Goal: Task Accomplishment & Management: Manage account settings

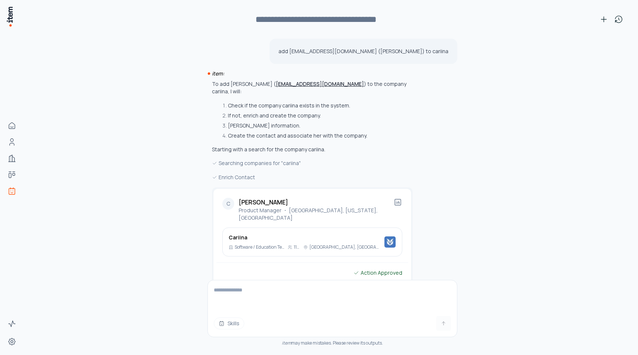
scroll to position [142, 0]
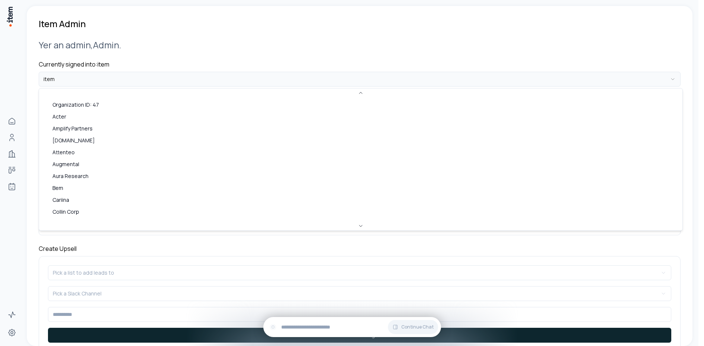
click at [165, 74] on html "**********" at bounding box center [352, 173] width 704 height 346
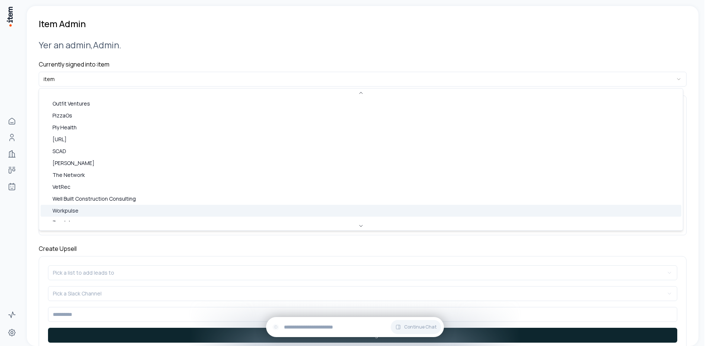
scroll to position [286, 0]
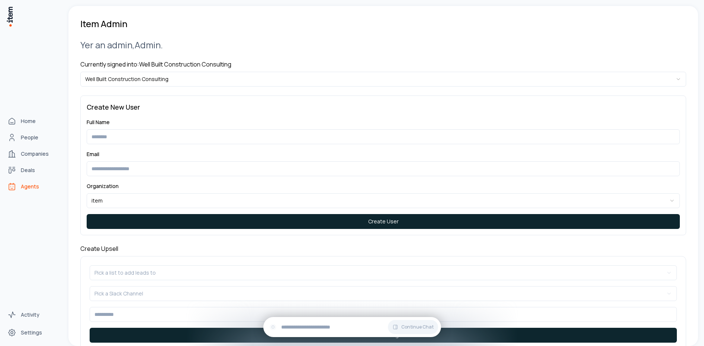
click at [21, 187] on span "Agents" at bounding box center [30, 186] width 18 height 7
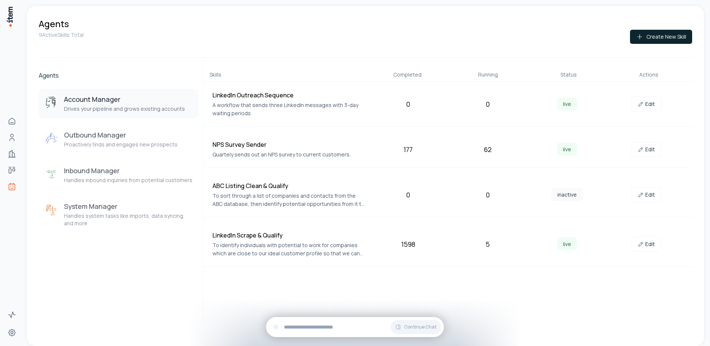
click at [405, 246] on div "1598" at bounding box center [408, 244] width 74 height 10
click at [406, 246] on div "1598" at bounding box center [408, 244] width 74 height 10
click at [463, 244] on div "5" at bounding box center [488, 244] width 74 height 10
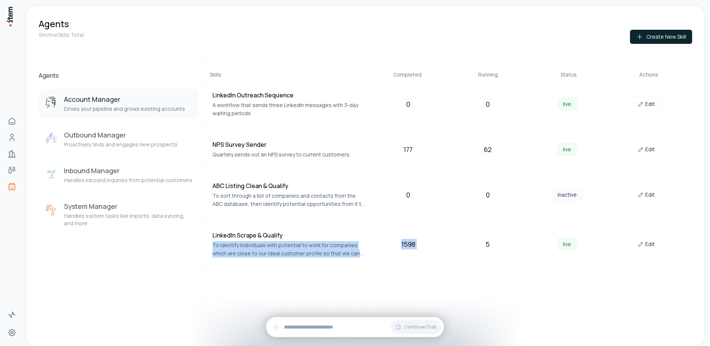
drag, startPoint x: 439, startPoint y: 245, endPoint x: 333, endPoint y: 238, distance: 106.2
click at [333, 238] on div "LinkedIn Scrape & Qualify To identify individuals with potential to work for co…" at bounding box center [448, 244] width 489 height 45
click at [428, 243] on div "1598" at bounding box center [408, 244] width 74 height 10
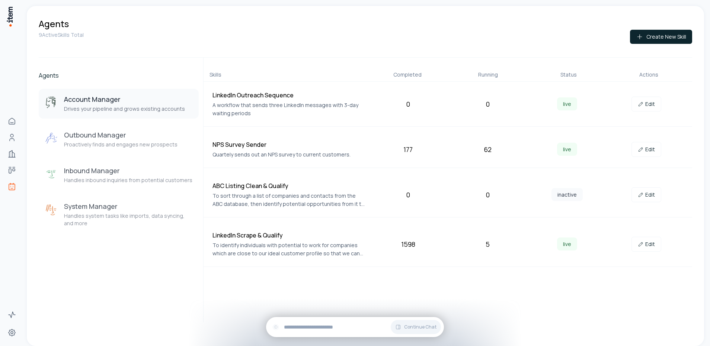
click at [428, 244] on div "1598" at bounding box center [408, 244] width 74 height 10
click at [410, 246] on div "1598" at bounding box center [408, 244] width 74 height 10
click at [441, 248] on div "1598" at bounding box center [408, 244] width 74 height 10
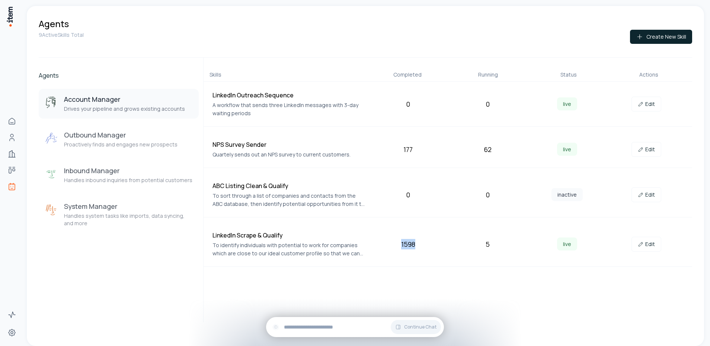
drag, startPoint x: 417, startPoint y: 246, endPoint x: 400, endPoint y: 246, distance: 17.1
click at [400, 246] on div "1598" at bounding box center [408, 244] width 74 height 10
click at [404, 246] on div "1598" at bounding box center [408, 244] width 74 height 10
click at [404, 247] on div "1598" at bounding box center [408, 244] width 74 height 10
drag, startPoint x: 404, startPoint y: 247, endPoint x: 471, endPoint y: 247, distance: 67.3
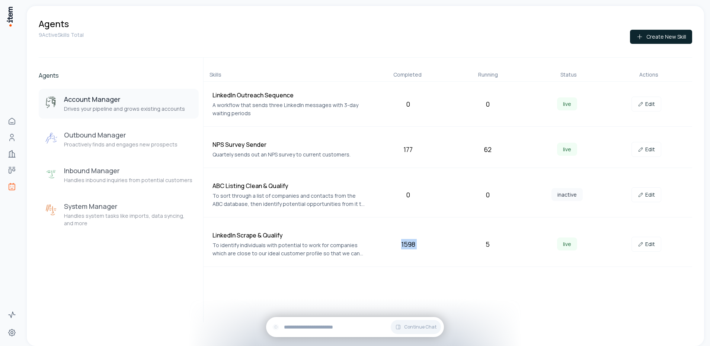
click at [405, 247] on div "1598" at bounding box center [408, 244] width 74 height 10
click at [471, 247] on div "5" at bounding box center [488, 244] width 74 height 10
click at [419, 246] on div "1598" at bounding box center [408, 244] width 74 height 10
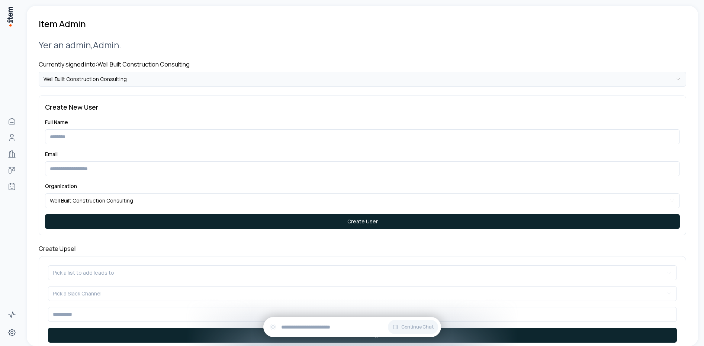
click at [203, 74] on html "**********" at bounding box center [352, 173] width 704 height 346
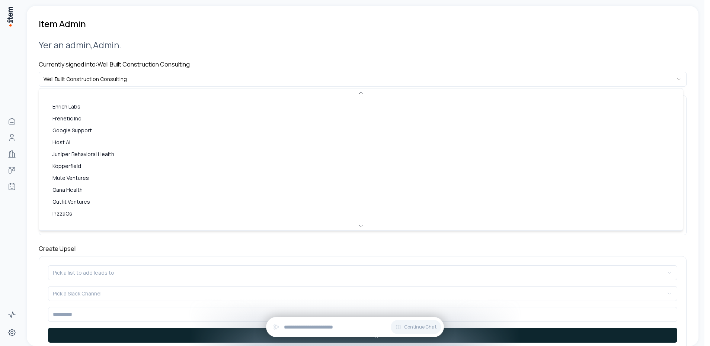
scroll to position [286, 0]
click at [241, 48] on html "**********" at bounding box center [355, 173] width 710 height 346
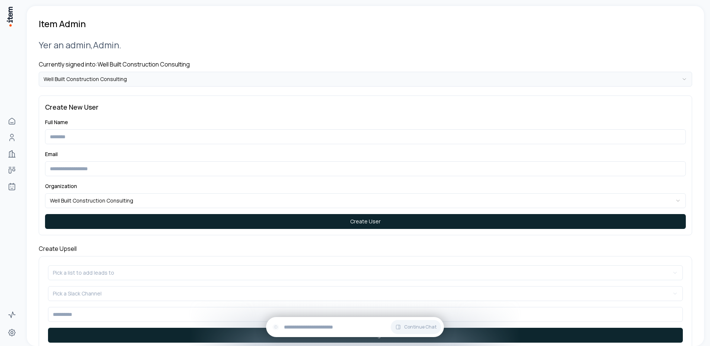
click at [107, 86] on html "**********" at bounding box center [355, 173] width 710 height 346
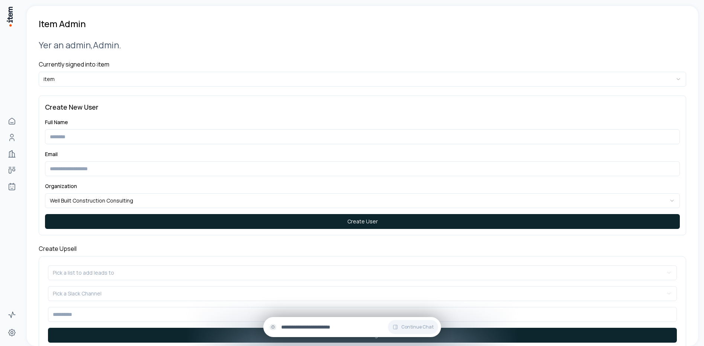
click at [322, 328] on input "text" at bounding box center [358, 327] width 154 height 8
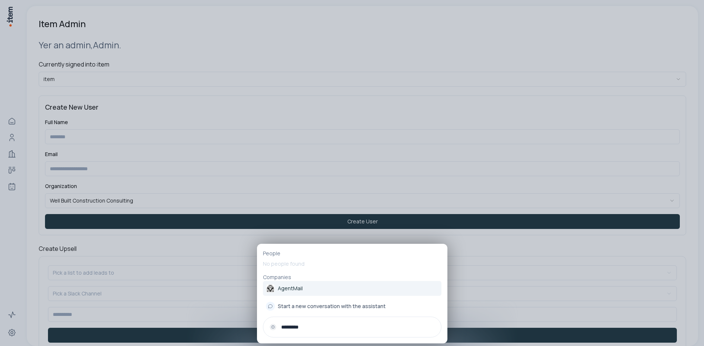
type input "*********"
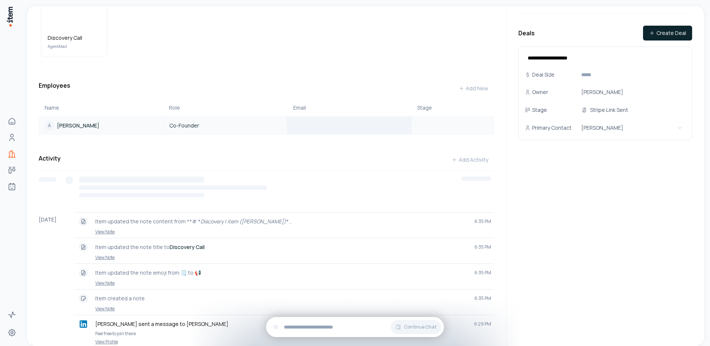
scroll to position [267, 0]
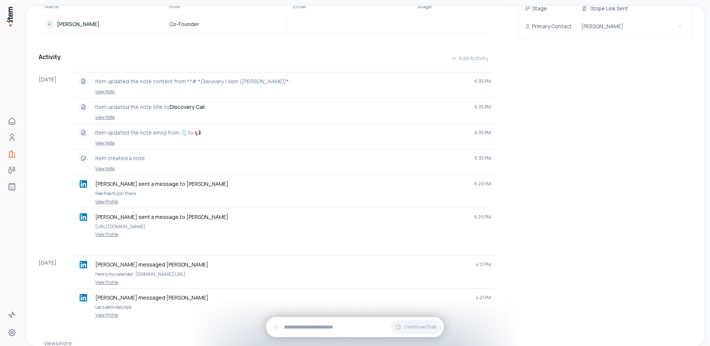
click at [45, 345] on button "View 4 more" at bounding box center [58, 343] width 28 height 15
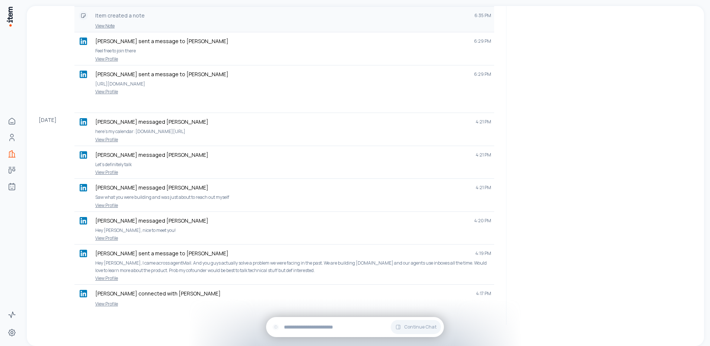
scroll to position [252, 0]
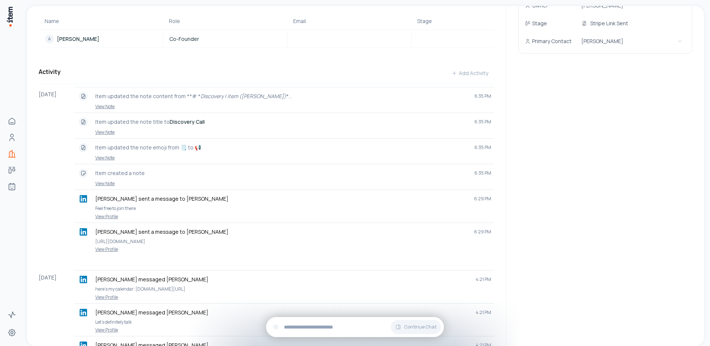
click at [662, 180] on div "**********" at bounding box center [599, 118] width 186 height 729
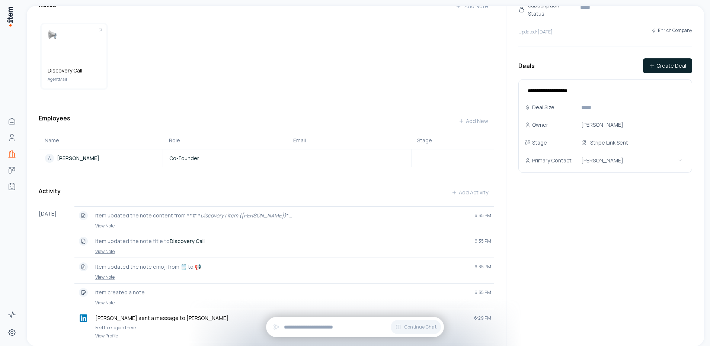
scroll to position [0, 0]
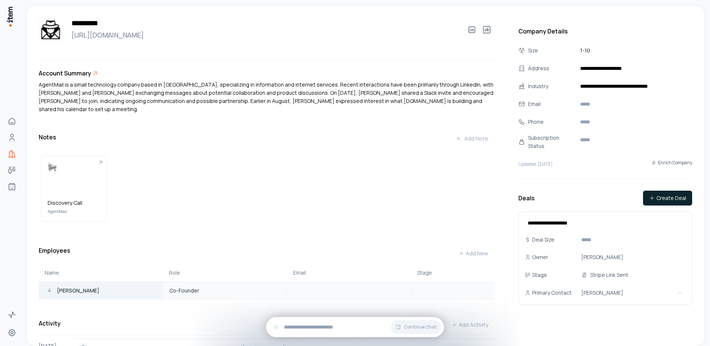
click at [80, 290] on link "A Adi Singh" at bounding box center [100, 290] width 123 height 9
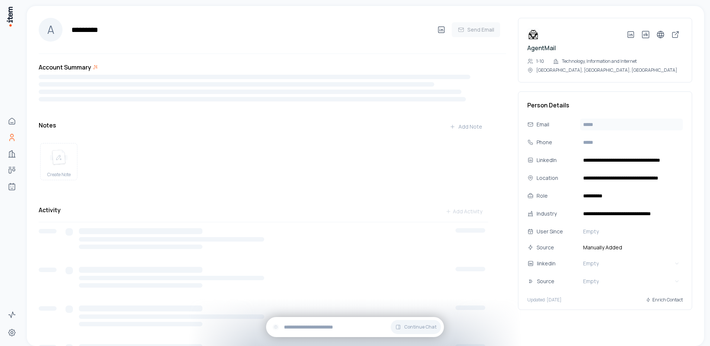
click at [608, 126] on input "text" at bounding box center [631, 125] width 103 height 12
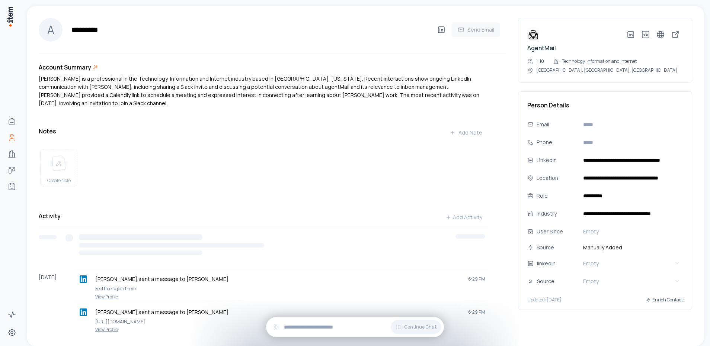
paste input "**********"
type input "**********"
click at [331, 174] on div "Create Note" at bounding box center [263, 167] width 449 height 49
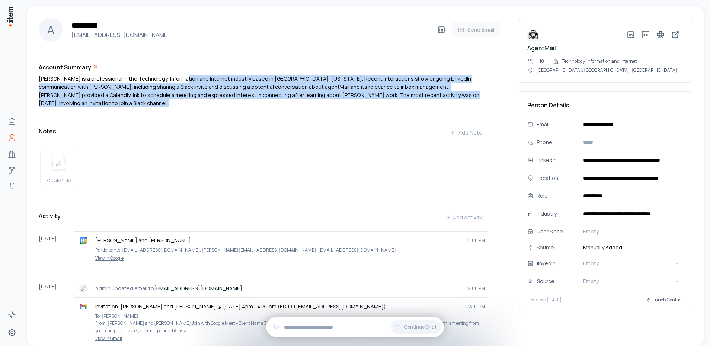
drag, startPoint x: 174, startPoint y: 75, endPoint x: 186, endPoint y: 114, distance: 40.7
click at [184, 113] on div "Account Summary Adi Singh is a professional in the Technology, Information and …" at bounding box center [272, 348] width 467 height 588
click at [186, 114] on div "Account Summary Adi Singh is a professional in the Technology, Information and …" at bounding box center [272, 348] width 467 height 588
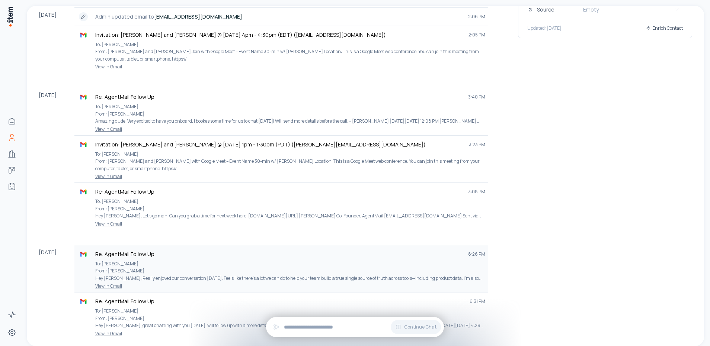
scroll to position [310, 0]
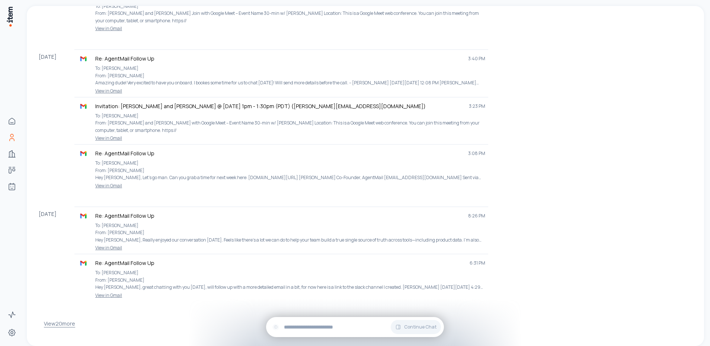
click at [64, 317] on button "View 20 more" at bounding box center [59, 324] width 31 height 15
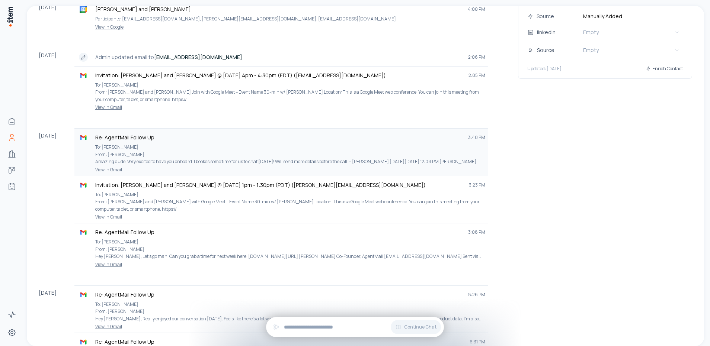
scroll to position [271, 0]
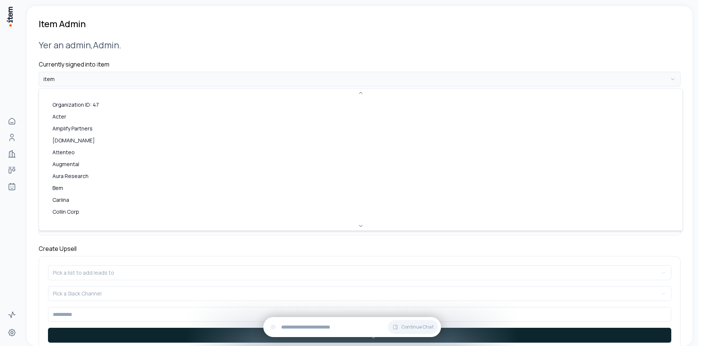
click at [221, 79] on html "**********" at bounding box center [352, 173] width 704 height 346
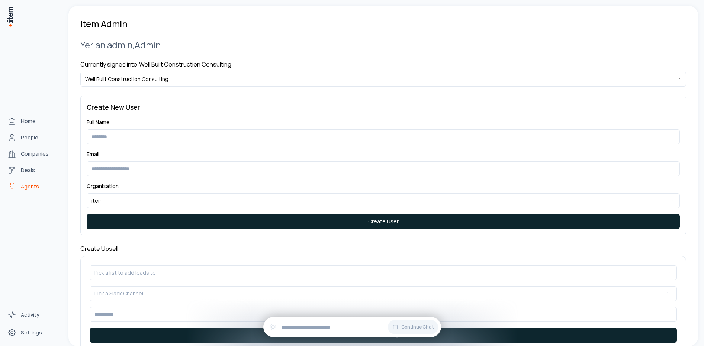
click at [14, 190] on icon "Agents" at bounding box center [11, 186] width 9 height 9
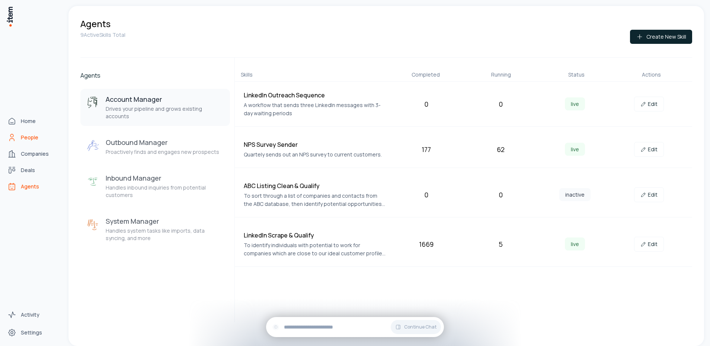
click at [19, 135] on link "People" at bounding box center [32, 137] width 57 height 15
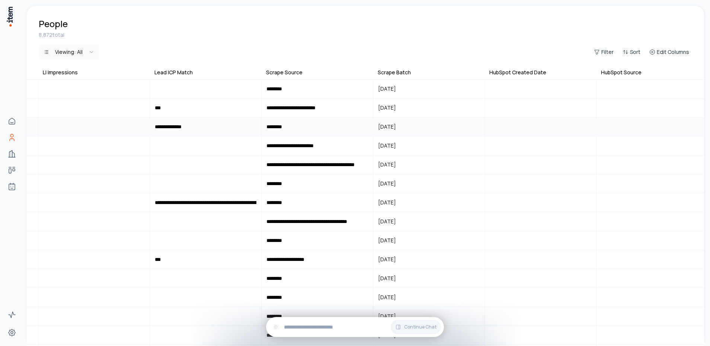
scroll to position [0, 1021]
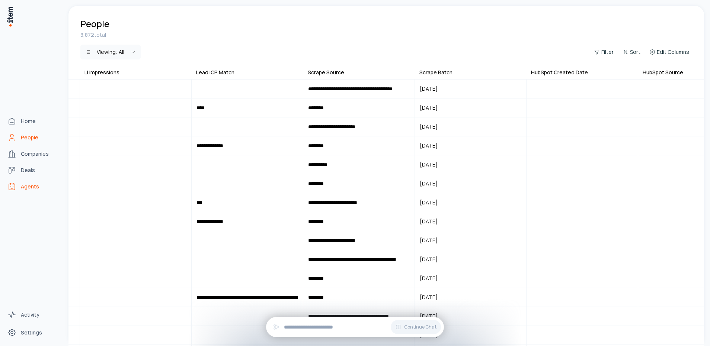
click at [17, 186] on link "Agents" at bounding box center [32, 186] width 57 height 15
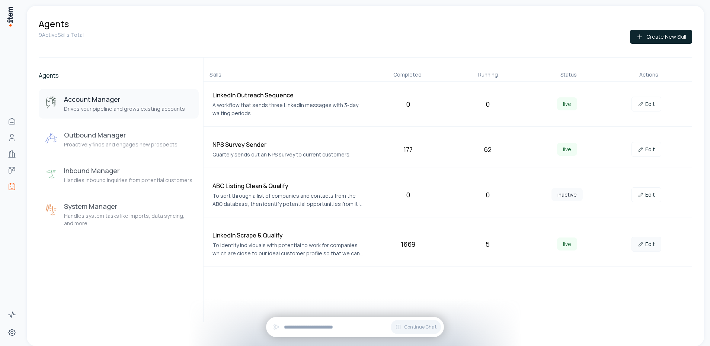
click at [646, 240] on link "Edit" at bounding box center [646, 244] width 30 height 15
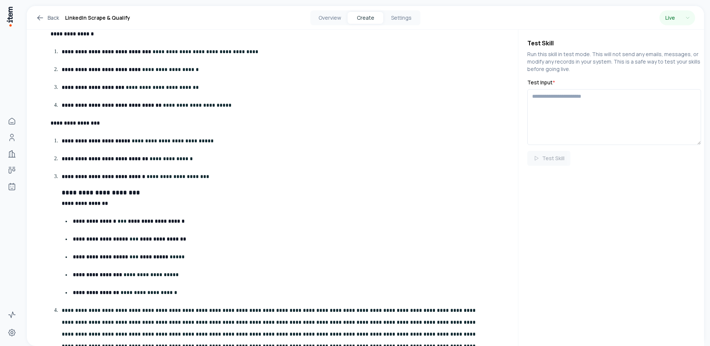
scroll to position [790, 0]
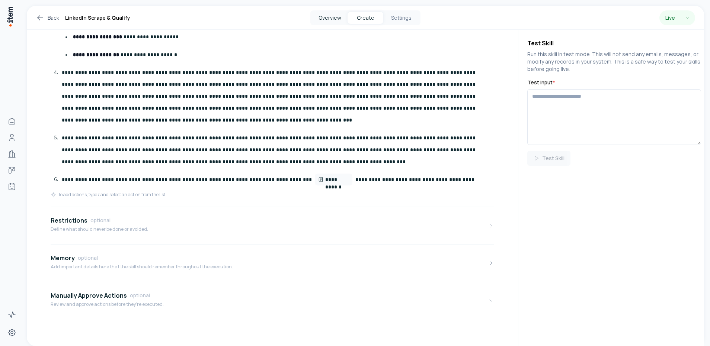
click at [325, 17] on button "Overview" at bounding box center [330, 18] width 36 height 12
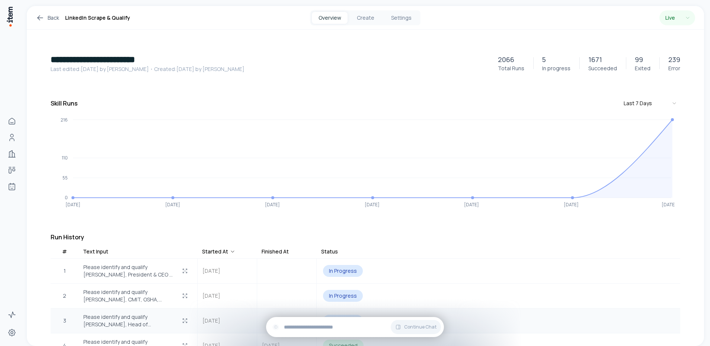
scroll to position [105, 0]
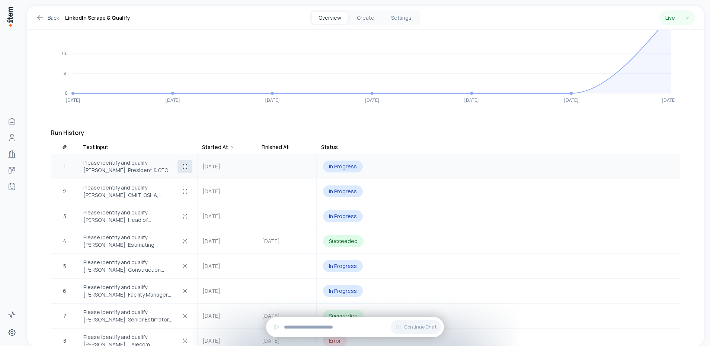
click at [184, 167] on icon "button" at bounding box center [185, 167] width 6 height 6
click at [185, 167] on icon "button" at bounding box center [185, 167] width 6 height 6
click at [186, 167] on icon "button" at bounding box center [185, 167] width 6 height 6
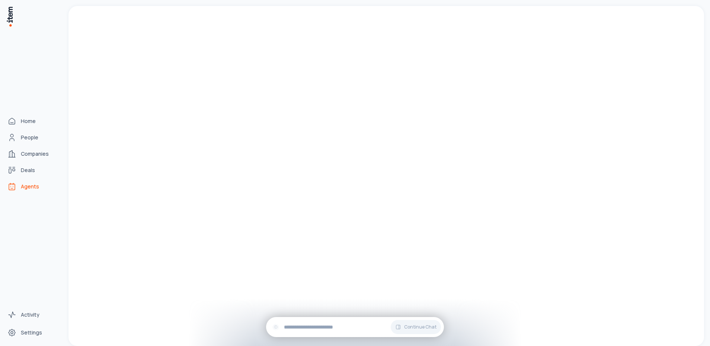
click at [17, 186] on link "Agents" at bounding box center [32, 186] width 57 height 15
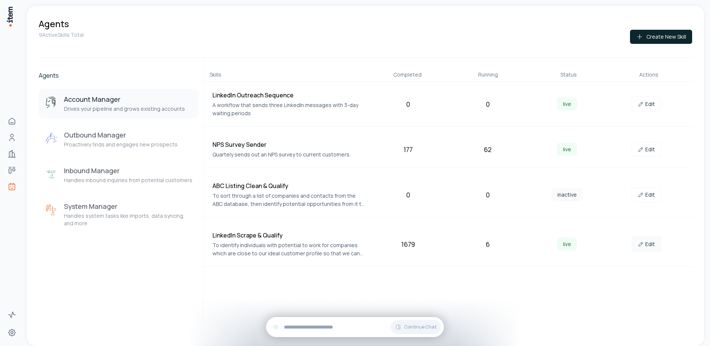
click at [656, 239] on link "Edit" at bounding box center [646, 244] width 30 height 15
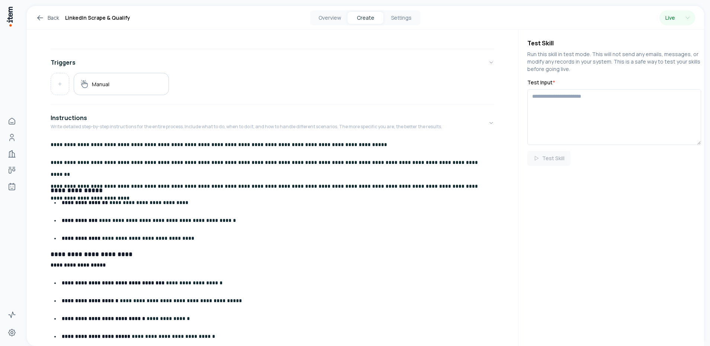
scroll to position [371, 0]
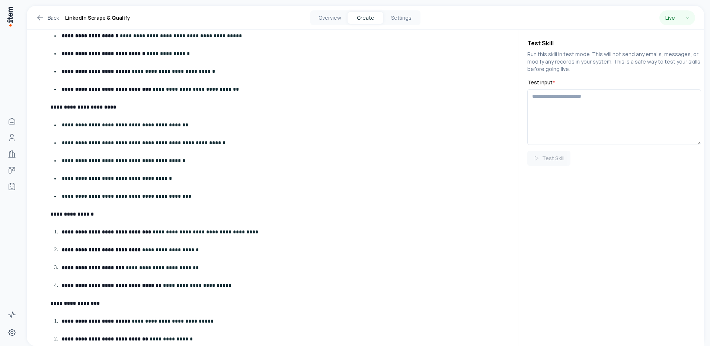
click at [222, 160] on p "**********" at bounding box center [275, 161] width 427 height 12
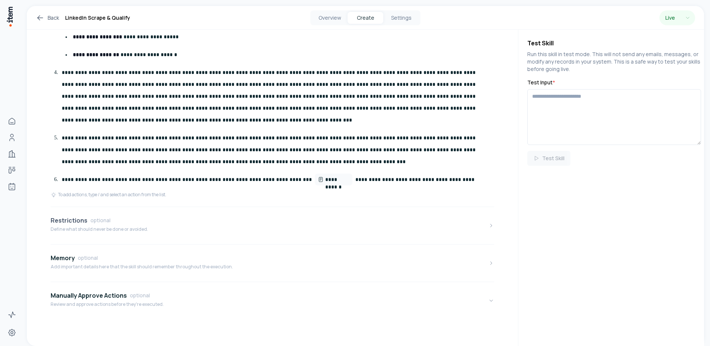
click at [117, 239] on button "Restrictions optional Define what should never be done or avoided." at bounding box center [272, 225] width 443 height 31
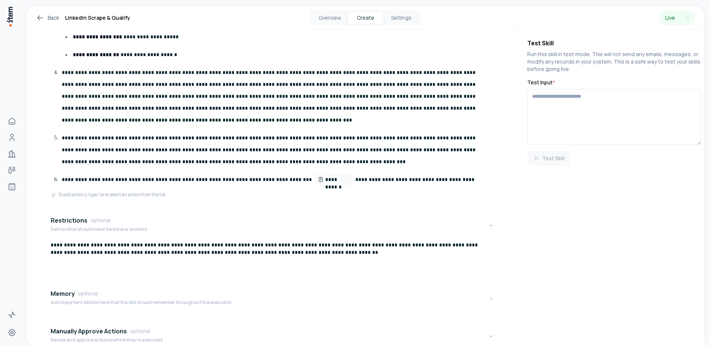
scroll to position [826, 0]
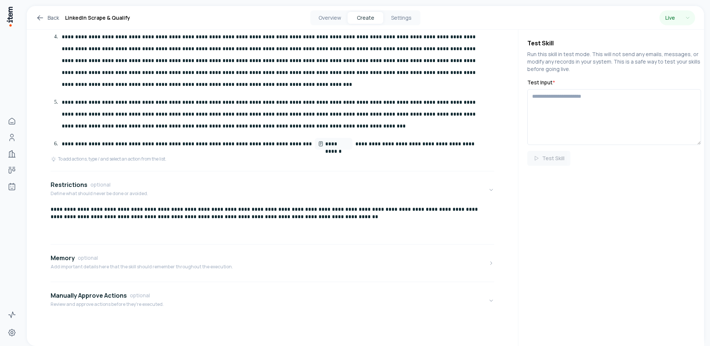
click at [128, 79] on p "**********" at bounding box center [275, 61] width 427 height 60
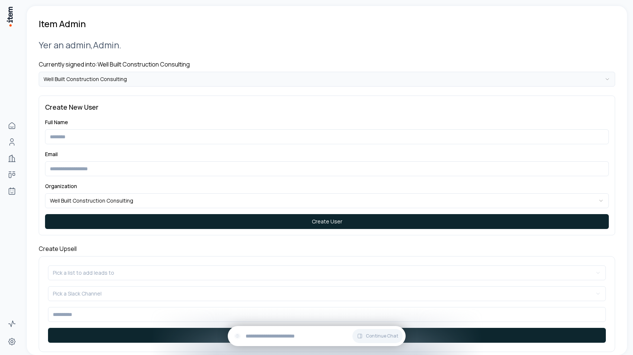
click at [143, 81] on html "**********" at bounding box center [316, 177] width 633 height 355
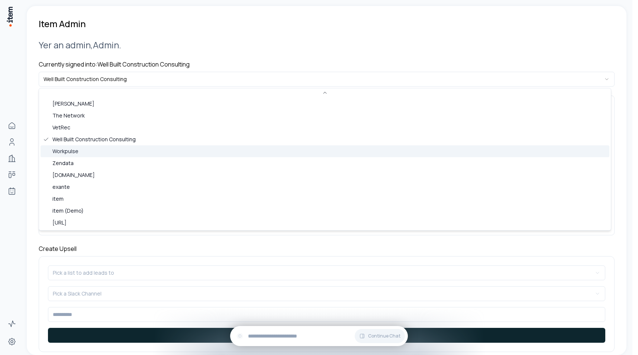
scroll to position [286, 0]
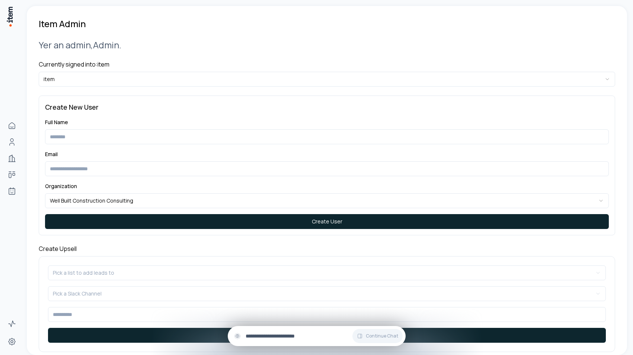
click at [273, 337] on input "text" at bounding box center [323, 336] width 154 height 8
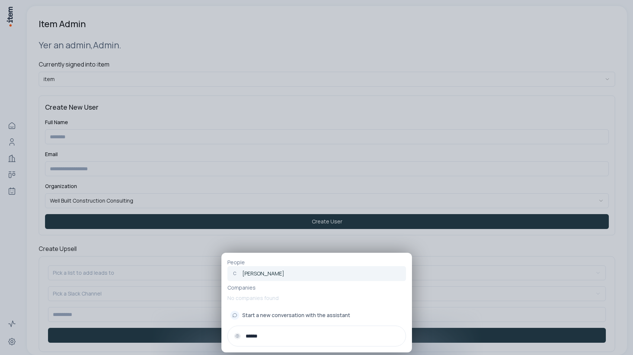
type input "******"
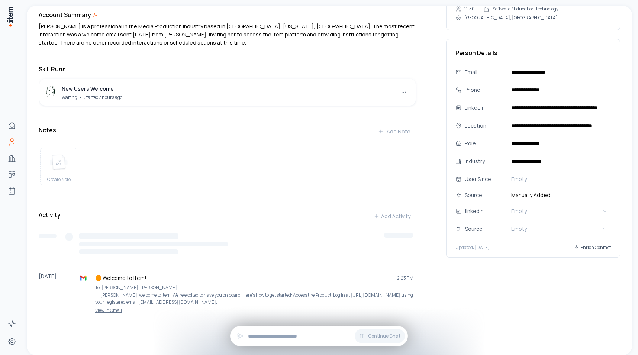
scroll to position [19, 0]
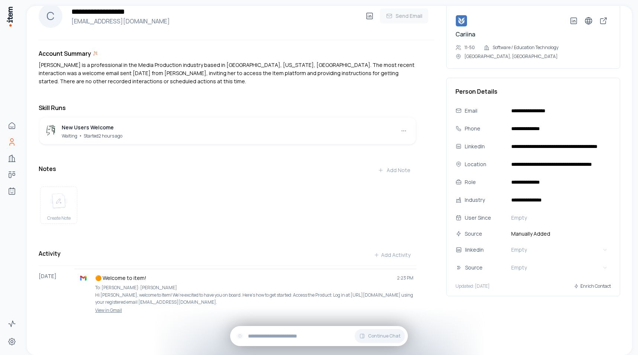
click at [220, 75] on p "[PERSON_NAME] is a professional in the Media Production industry based in [GEOG…" at bounding box center [228, 73] width 378 height 25
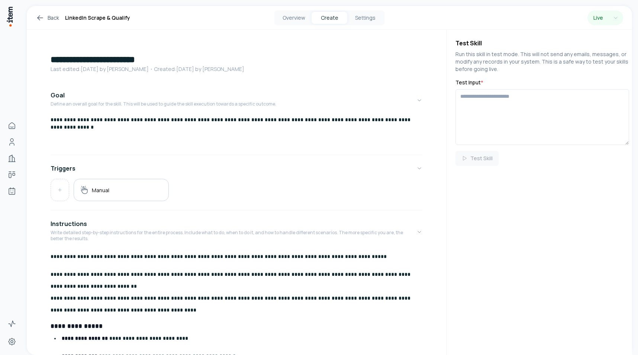
scroll to position [826, 0]
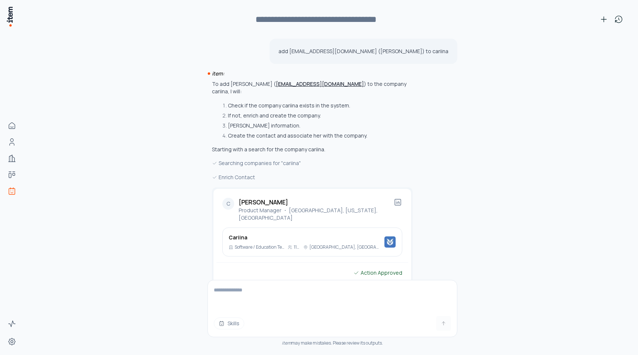
scroll to position [142, 0]
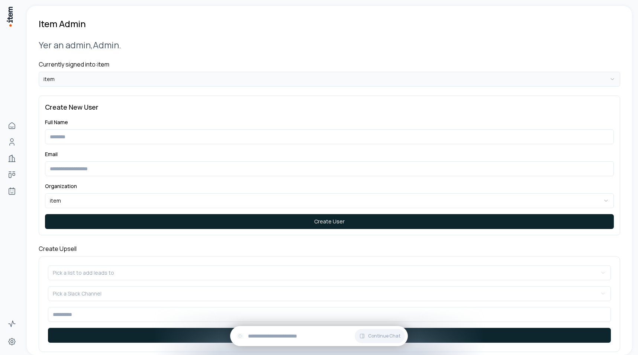
click at [206, 85] on html "**********" at bounding box center [319, 177] width 638 height 355
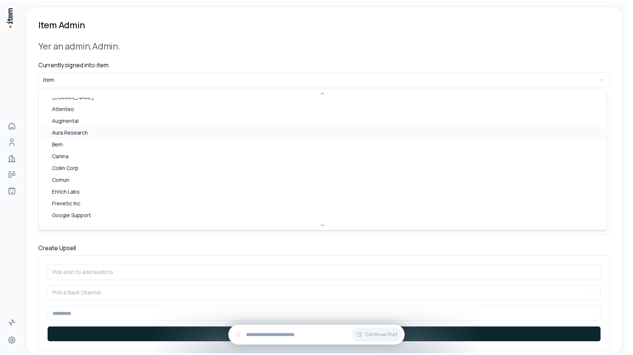
scroll to position [44, 0]
